Goal: Information Seeking & Learning: Learn about a topic

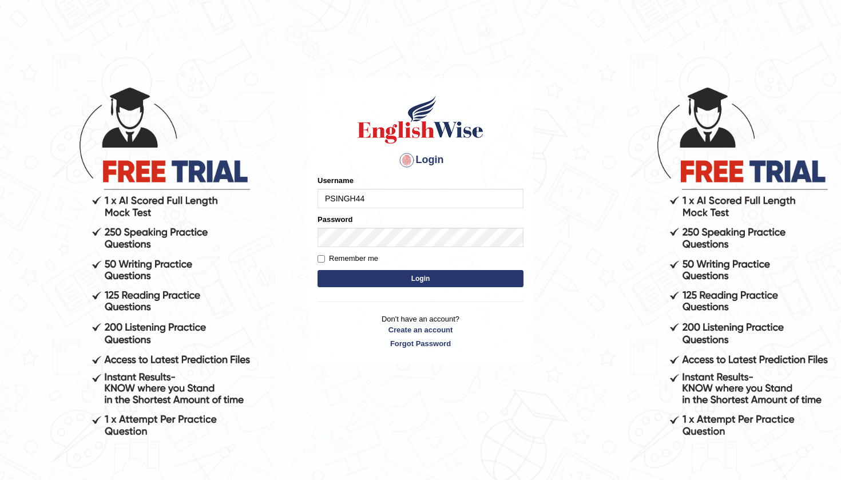
type input "PSINGH44"
click at [399, 281] on button "Login" at bounding box center [420, 278] width 206 height 17
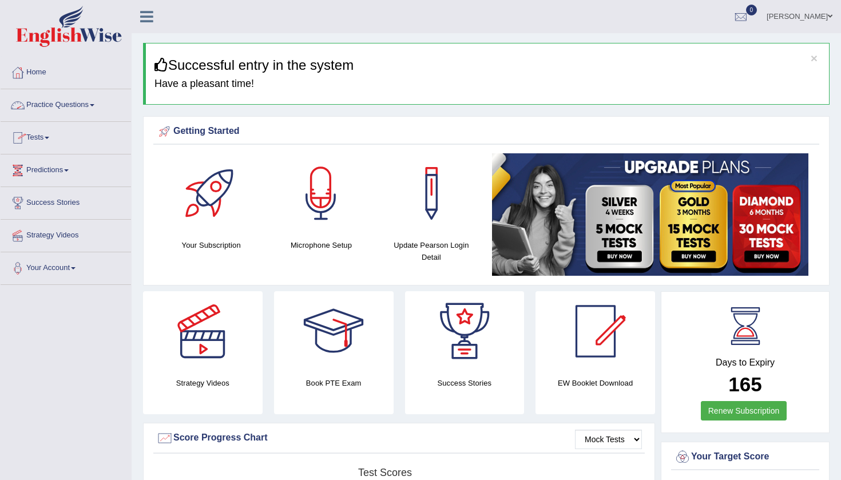
click at [95, 104] on link "Practice Questions" at bounding box center [66, 103] width 130 height 29
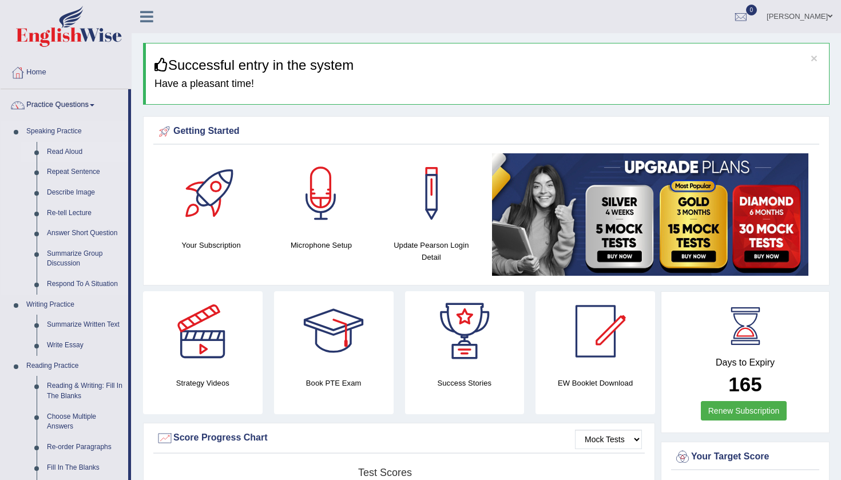
click at [77, 154] on link "Read Aloud" at bounding box center [85, 152] width 86 height 21
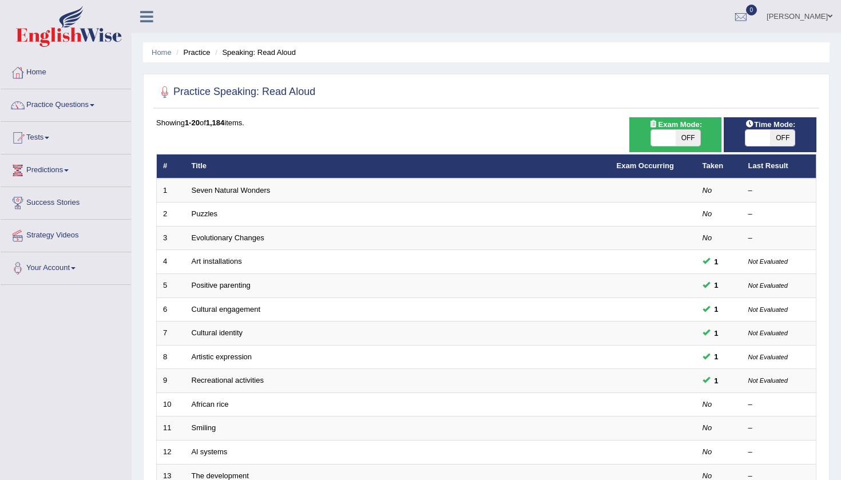
click at [65, 175] on link "Predictions" at bounding box center [66, 168] width 130 height 29
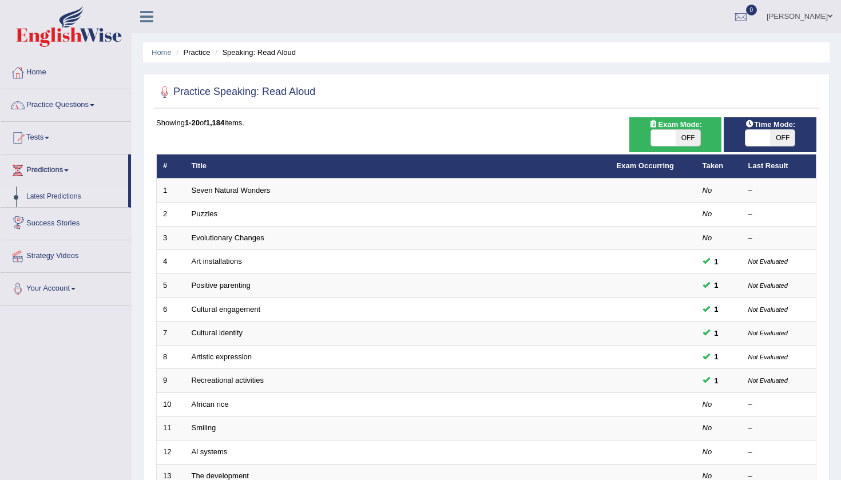
click at [57, 203] on link "Latest Predictions" at bounding box center [74, 196] width 107 height 21
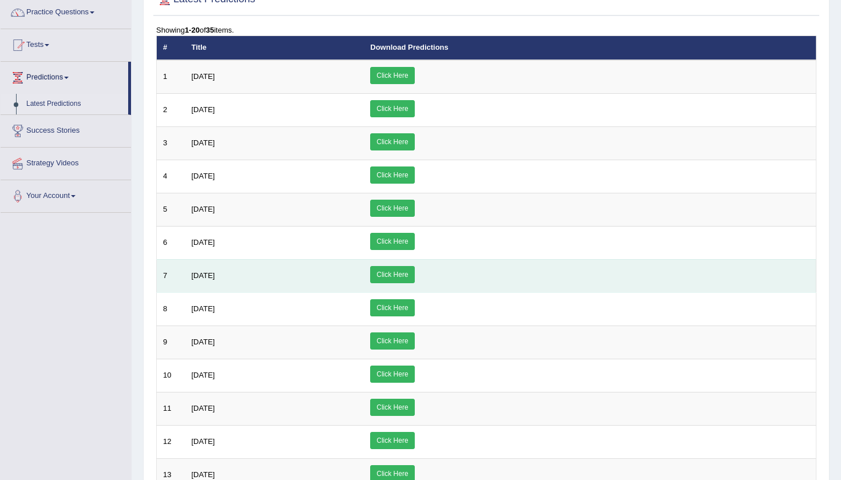
scroll to position [98, 0]
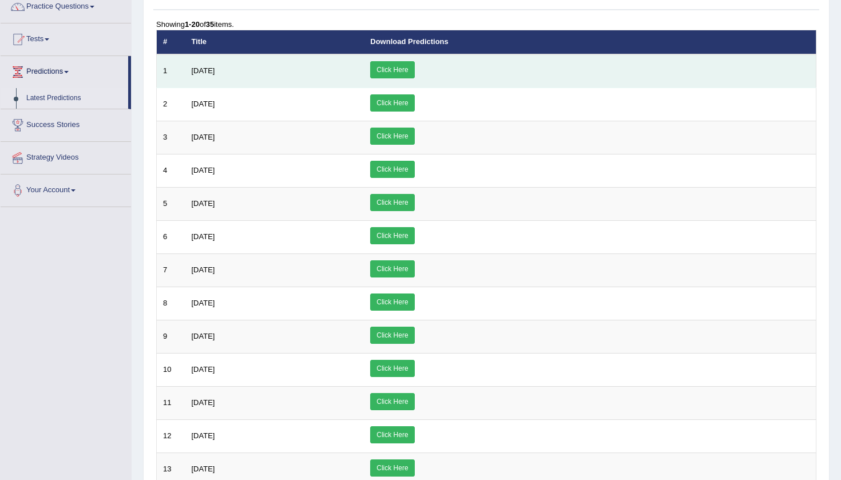
click at [414, 66] on link "Click Here" at bounding box center [392, 69] width 44 height 17
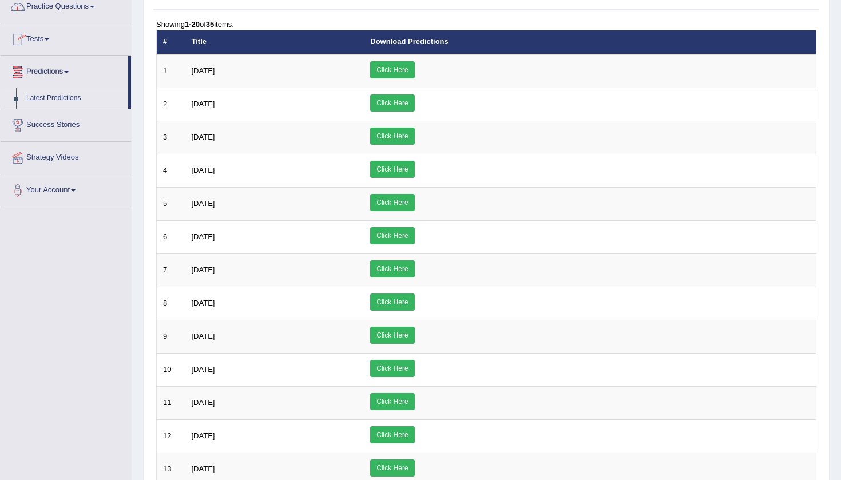
click at [48, 46] on link "Tests" at bounding box center [66, 37] width 130 height 29
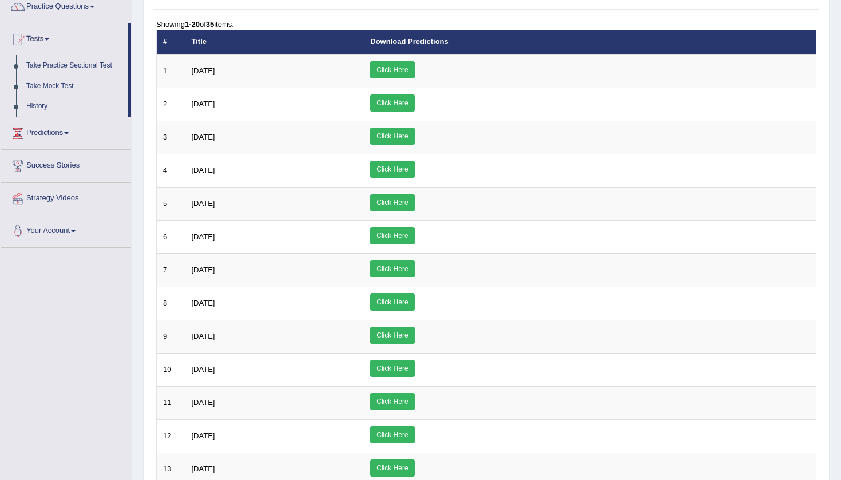
scroll to position [101, 0]
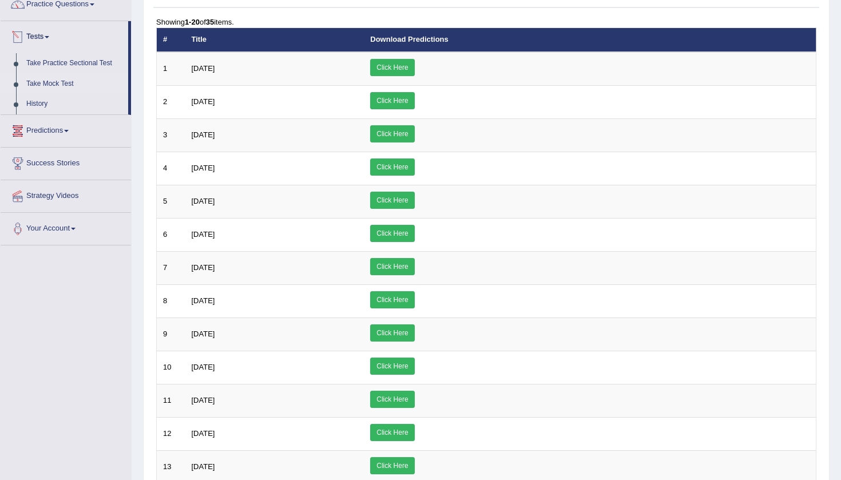
click at [45, 79] on link "Take Mock Test" at bounding box center [74, 84] width 107 height 21
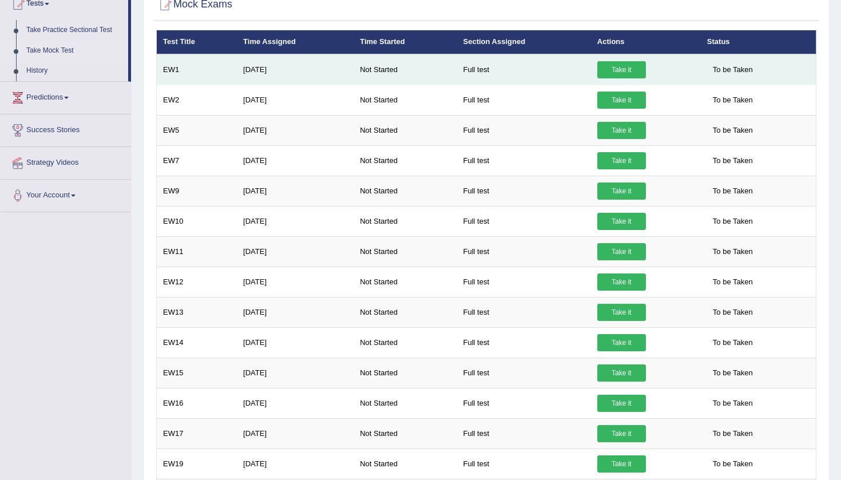
click at [623, 70] on link "Take it" at bounding box center [621, 69] width 49 height 17
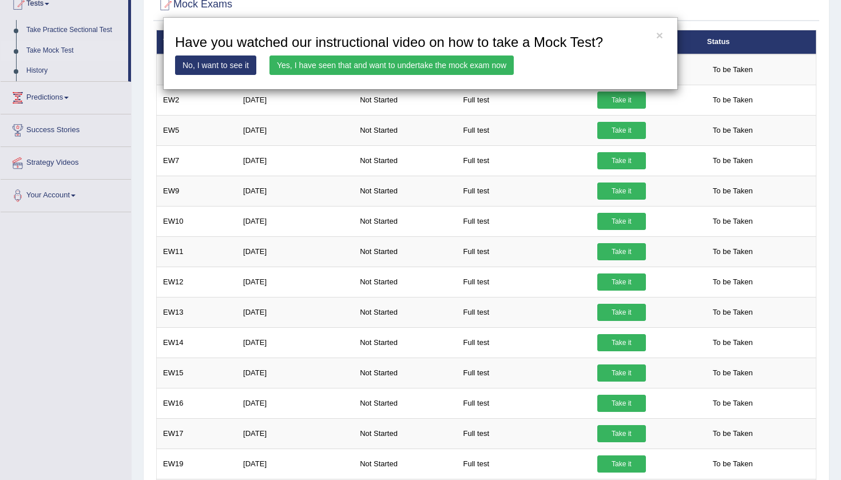
click at [74, 102] on div "× Have you watched our instructional video on how to take a Mock Test? No, I wa…" at bounding box center [420, 240] width 841 height 480
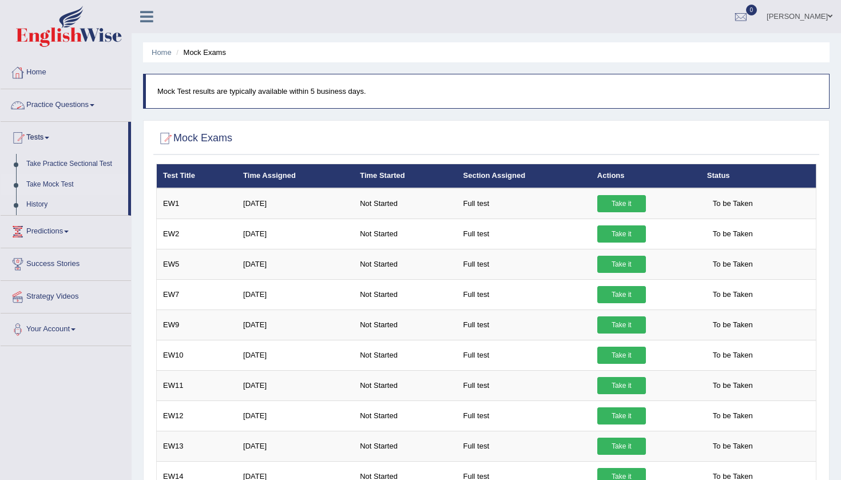
click at [94, 113] on link "Practice Questions" at bounding box center [66, 103] width 130 height 29
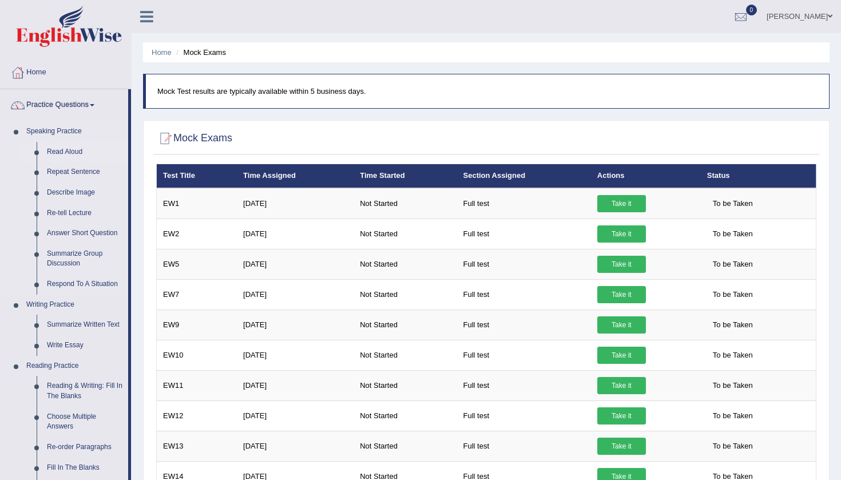
click at [75, 151] on link "Read Aloud" at bounding box center [85, 152] width 86 height 21
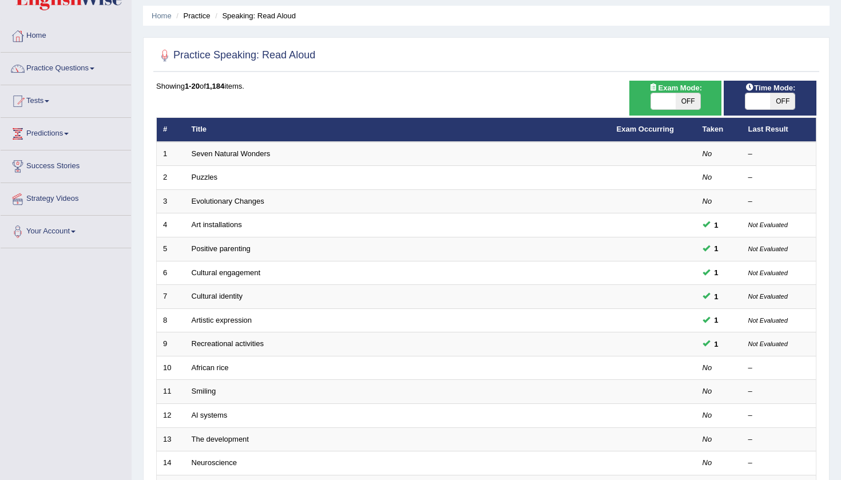
scroll to position [45, 0]
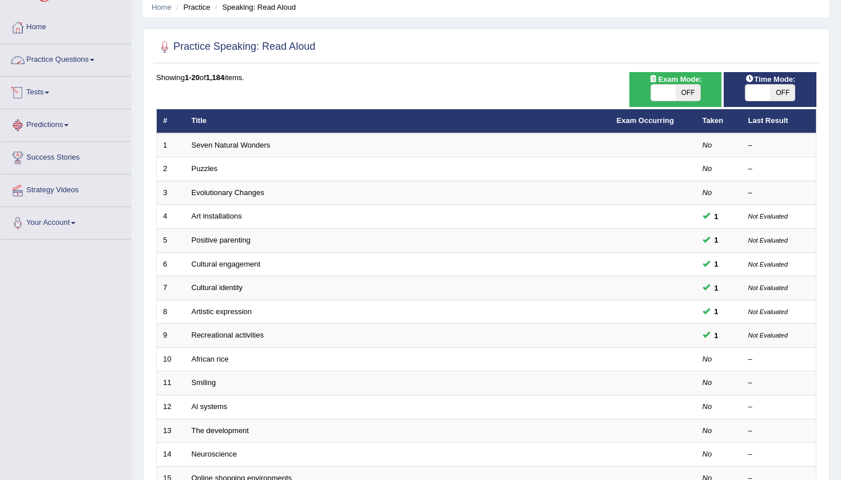
click at [94, 61] on link "Practice Questions" at bounding box center [66, 58] width 130 height 29
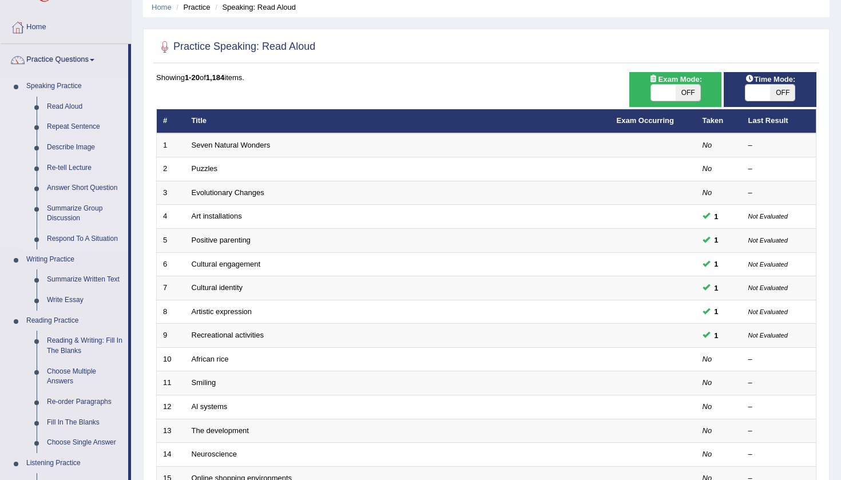
click at [59, 237] on link "Respond To A Situation" at bounding box center [85, 239] width 86 height 21
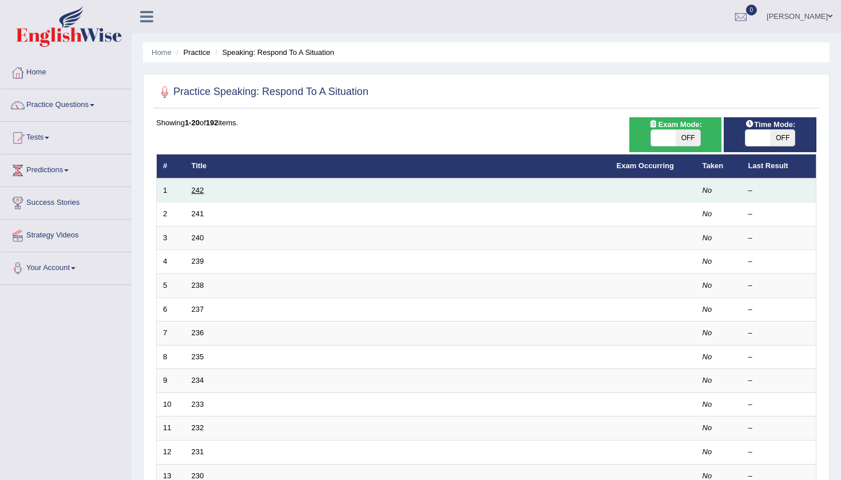
click at [198, 190] on link "242" at bounding box center [198, 190] width 13 height 9
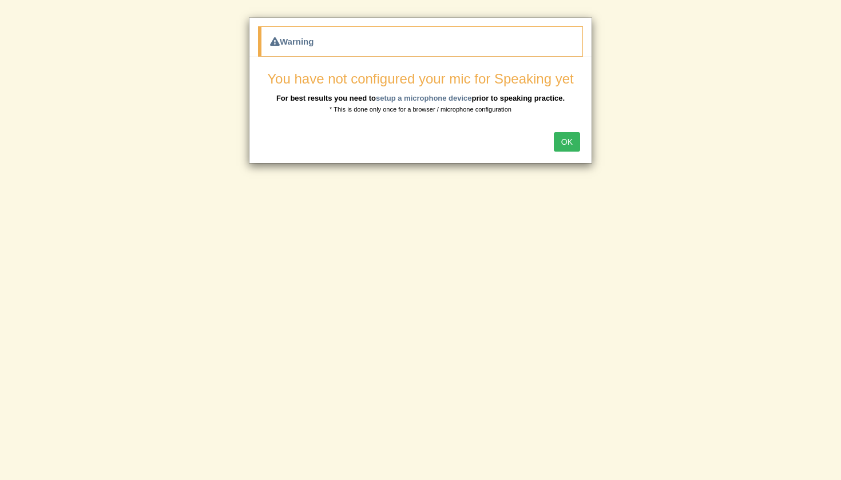
click at [573, 139] on button "OK" at bounding box center [566, 141] width 26 height 19
click at [570, 134] on button "OK" at bounding box center [566, 141] width 26 height 19
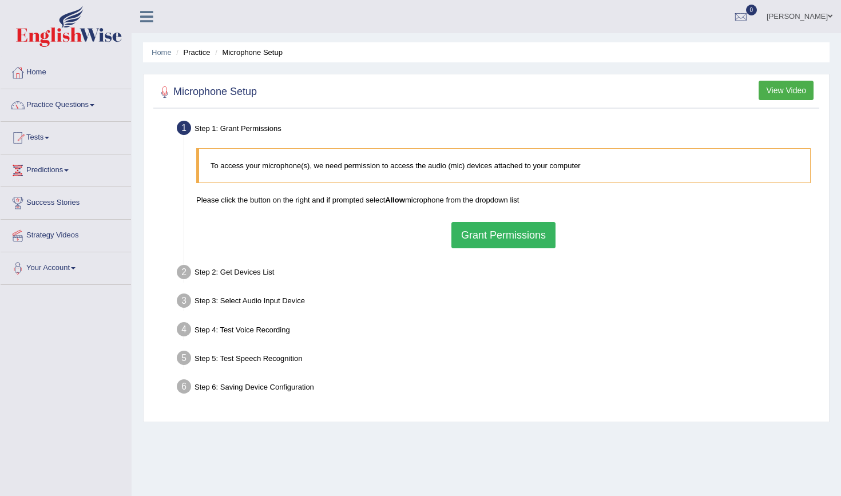
click at [82, 53] on div at bounding box center [66, 28] width 132 height 56
